Goal: Task Accomplishment & Management: Manage account settings

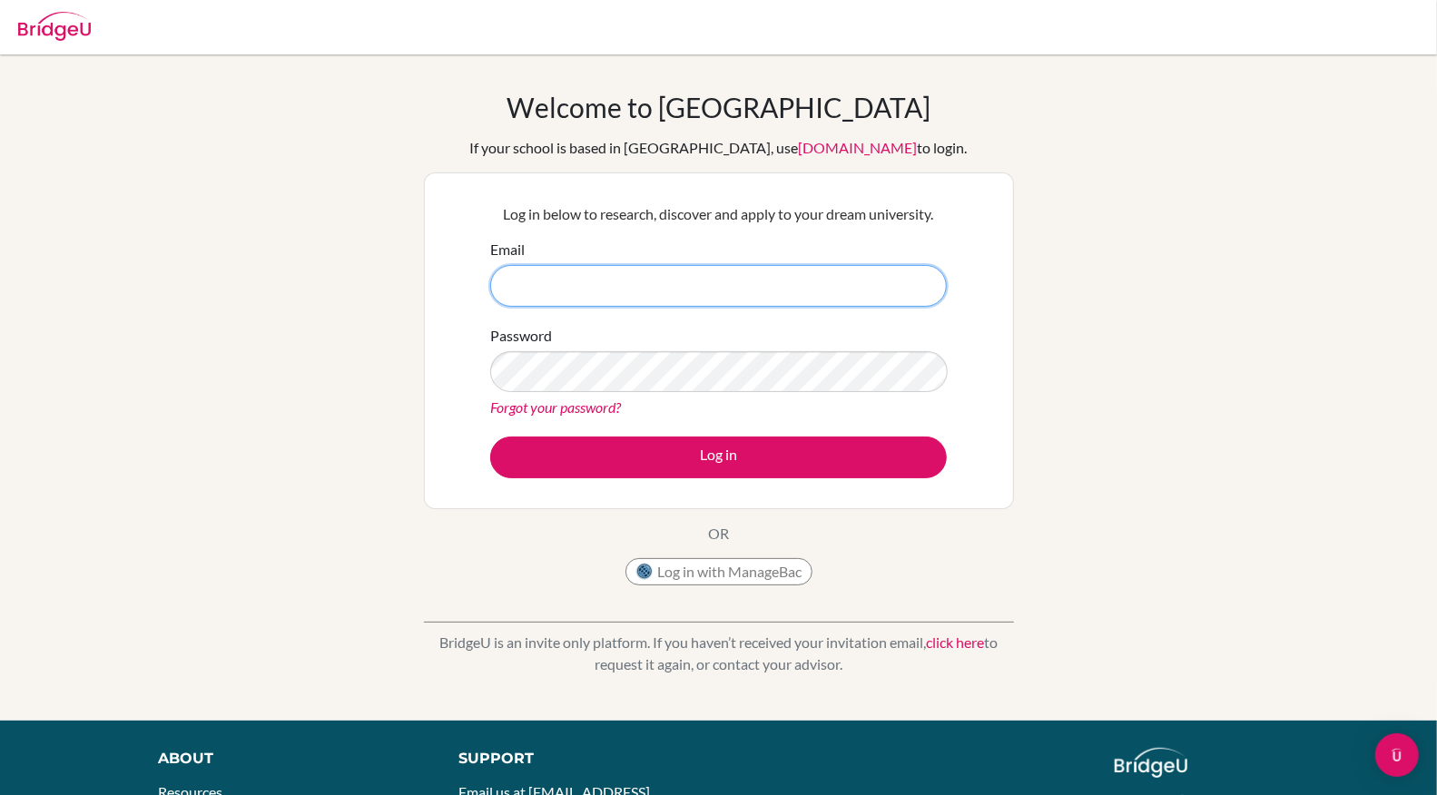
click at [769, 274] on input "Email" at bounding box center [718, 286] width 456 height 42
type input "[PERSON_NAME][EMAIL_ADDRESS][DOMAIN_NAME]"
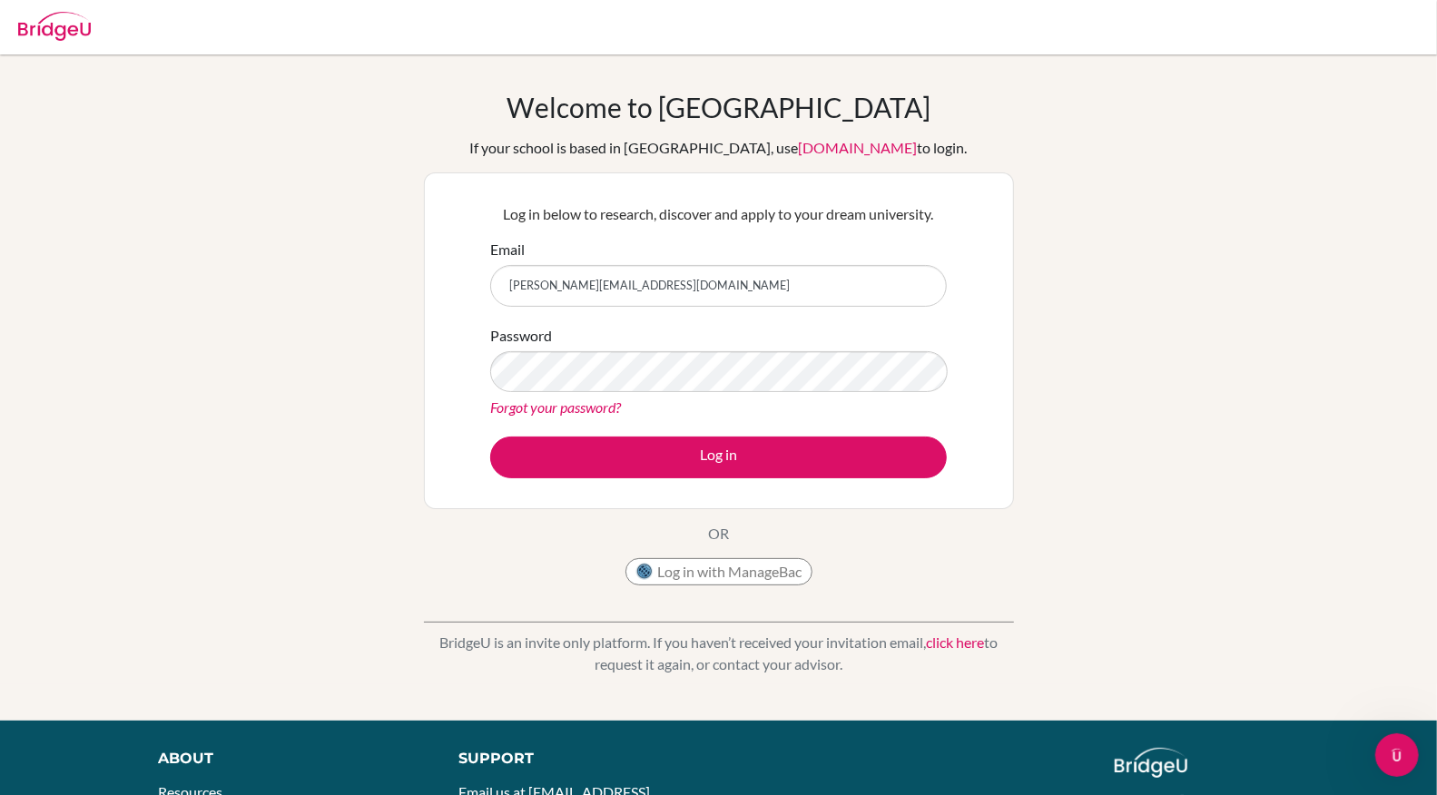
click at [585, 409] on link "Forgot your password?" at bounding box center [555, 406] width 131 height 17
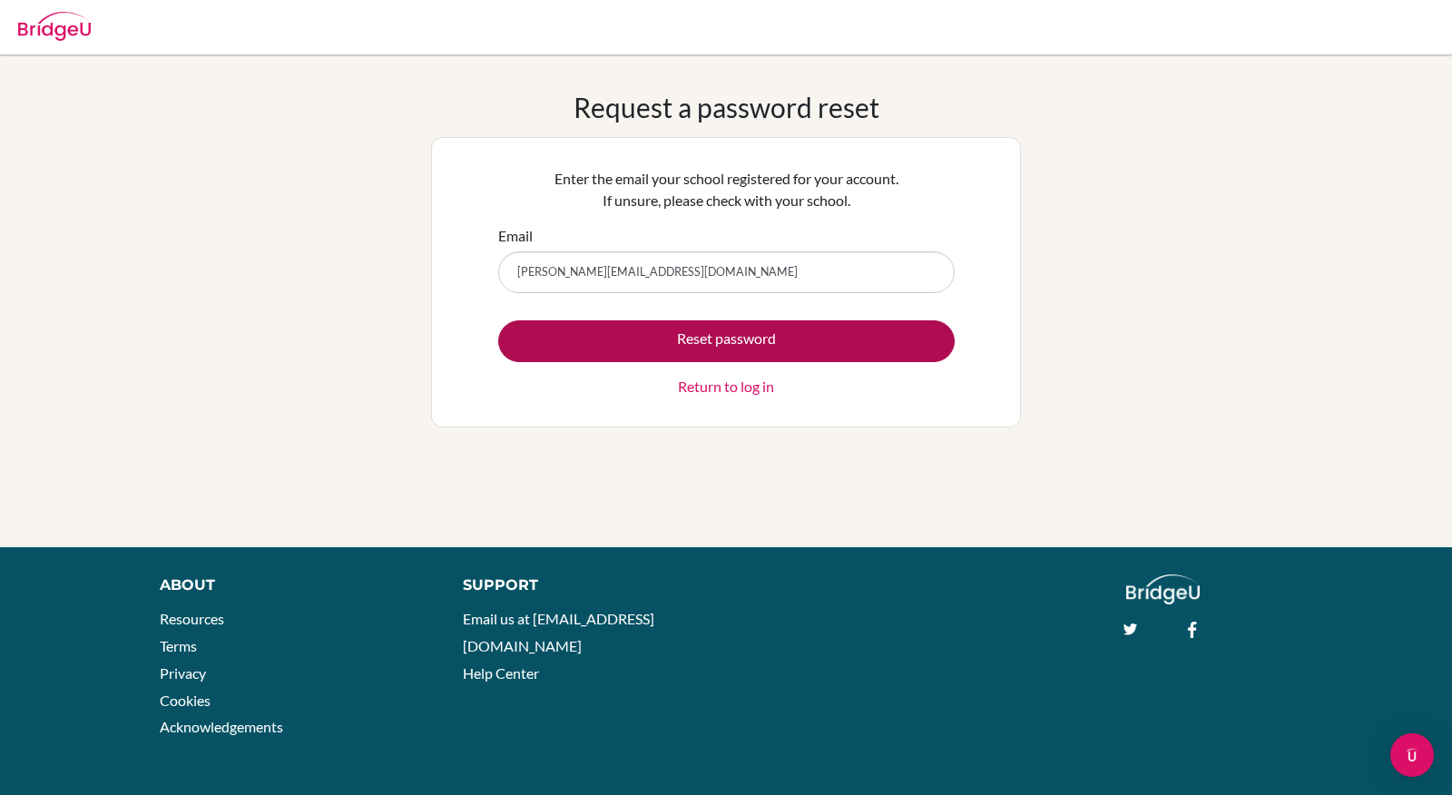
type input "[PERSON_NAME][EMAIL_ADDRESS][DOMAIN_NAME]"
click at [653, 355] on button "Reset password" at bounding box center [726, 341] width 456 height 42
